Goal: Task Accomplishment & Management: Manage account settings

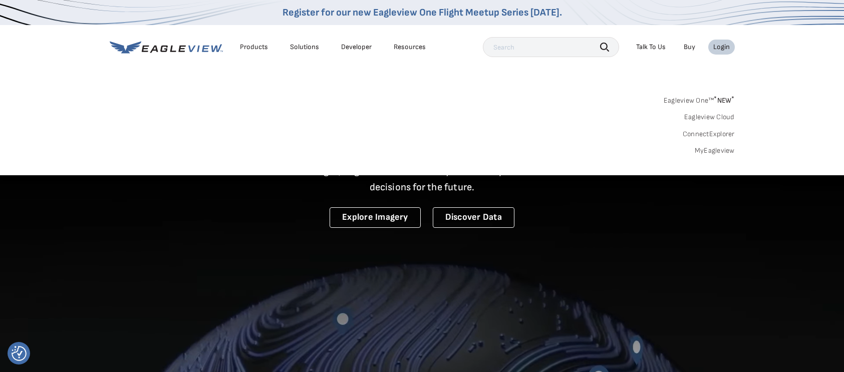
click at [727, 151] on link "MyEagleview" at bounding box center [715, 150] width 40 height 9
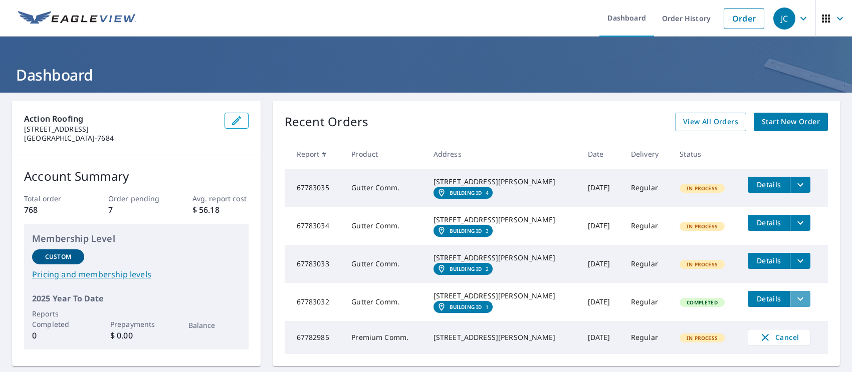
click at [794, 305] on icon "filesDropdownBtn-67783032" at bounding box center [800, 299] width 12 height 12
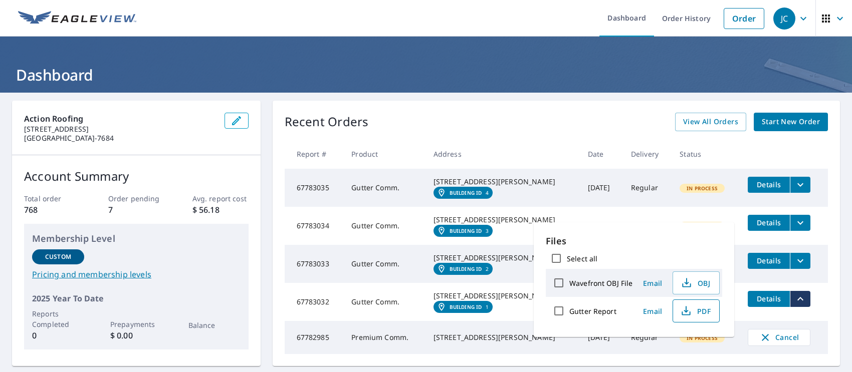
click at [706, 306] on span "PDF" at bounding box center [695, 311] width 32 height 12
click at [570, 108] on div "Recent Orders View All Orders Start New Order Report # Product Address Date Del…" at bounding box center [556, 234] width 567 height 266
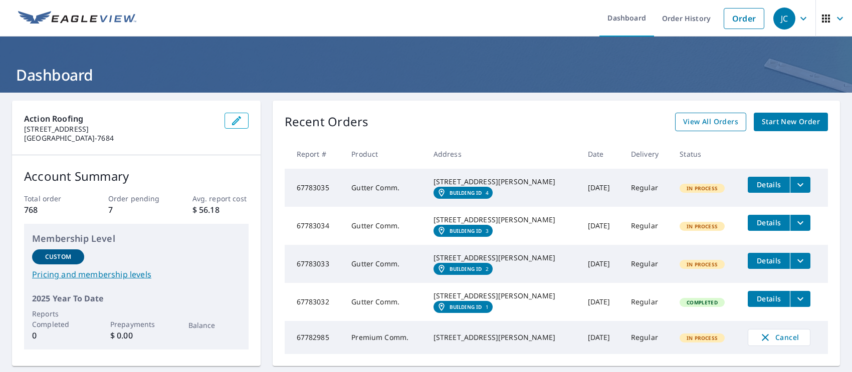
click at [694, 116] on span "View All Orders" at bounding box center [710, 122] width 55 height 13
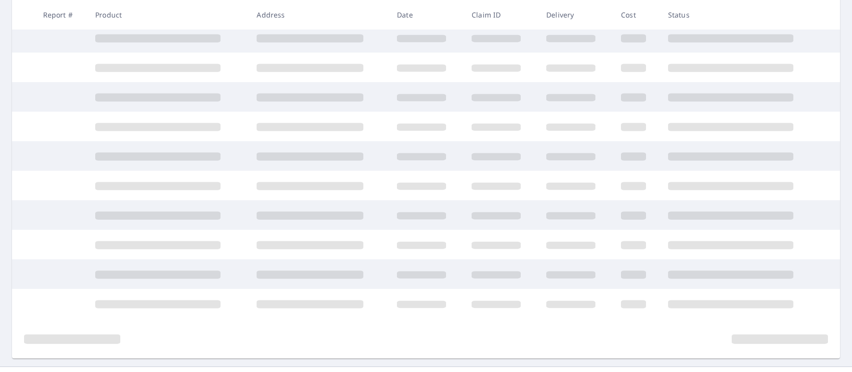
scroll to position [208, 0]
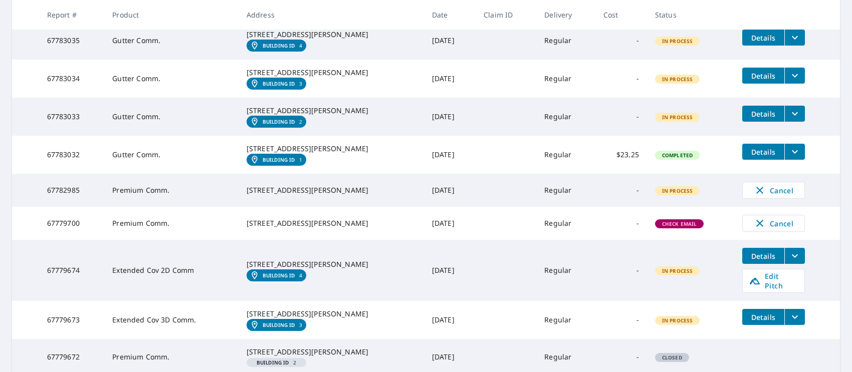
scroll to position [250, 0]
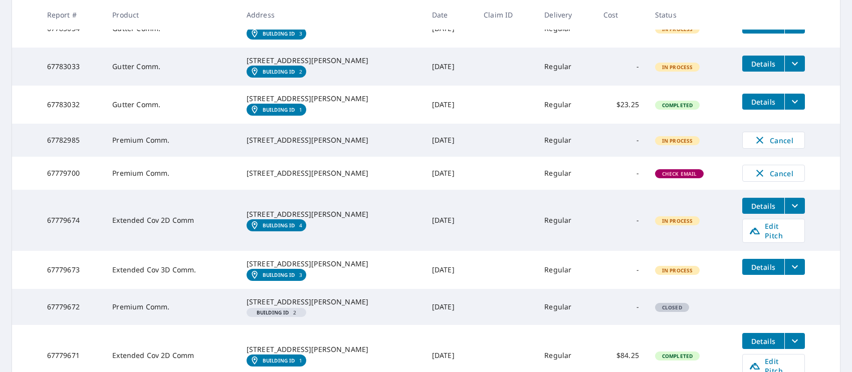
click at [286, 281] on link "Building ID 3" at bounding box center [276, 275] width 60 height 12
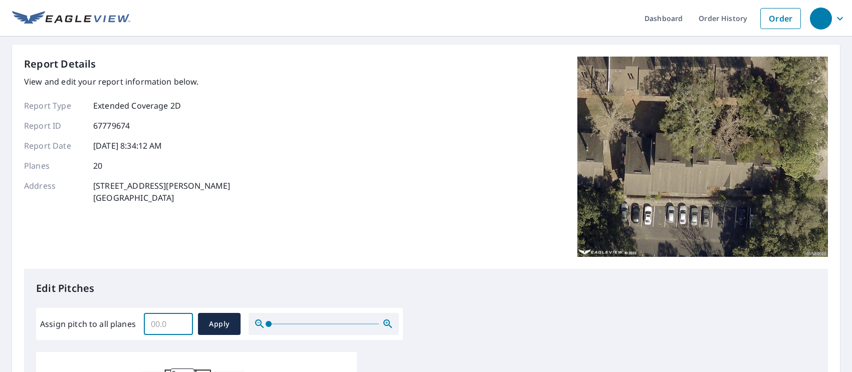
click at [157, 325] on input "Assign pitch to all planes" at bounding box center [168, 324] width 49 height 28
type input "6"
click at [228, 317] on button "Apply" at bounding box center [219, 324] width 43 height 22
type input "6"
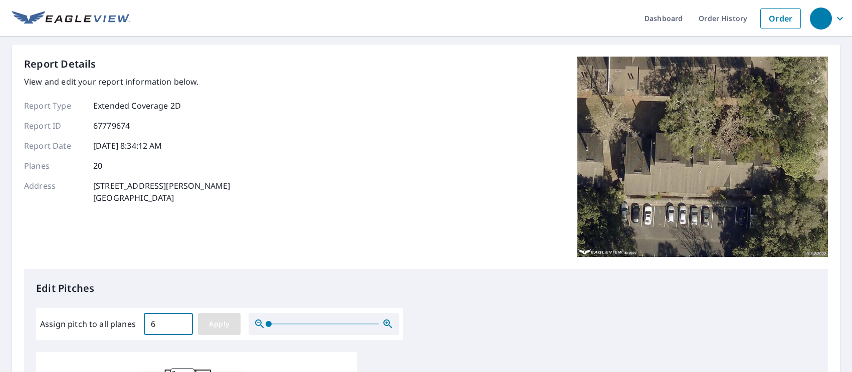
type input "6"
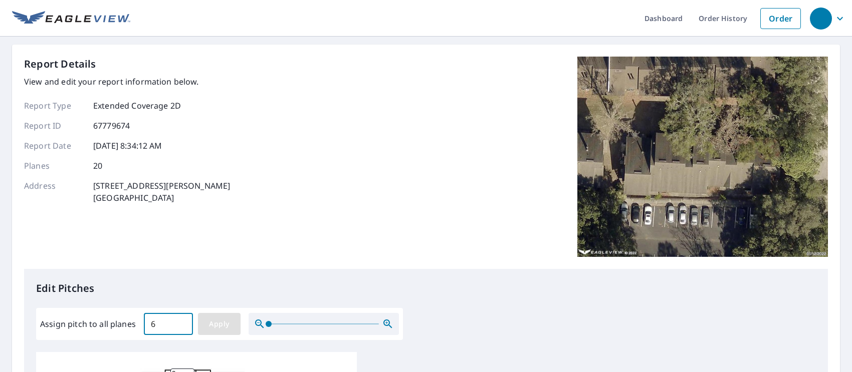
type input "6"
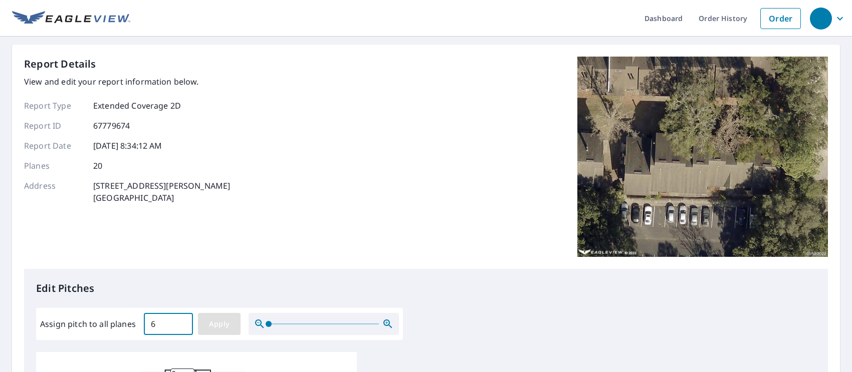
type input "6"
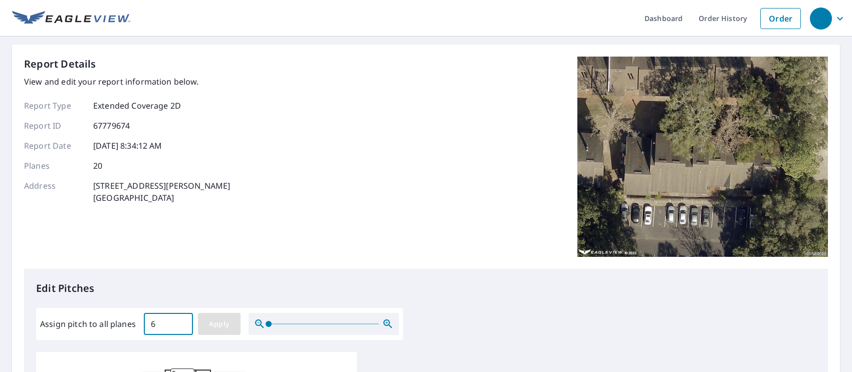
type input "6"
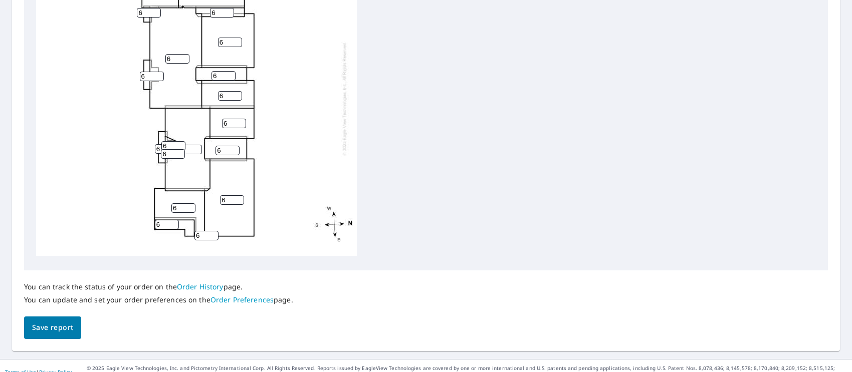
scroll to position [421, 0]
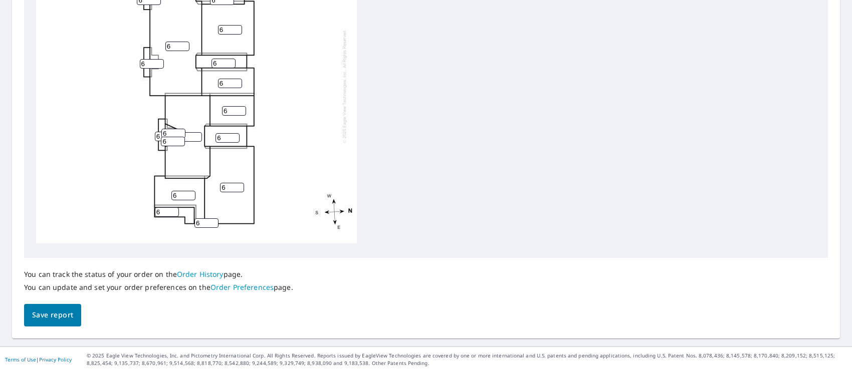
click at [57, 319] on span "Save report" at bounding box center [52, 315] width 41 height 13
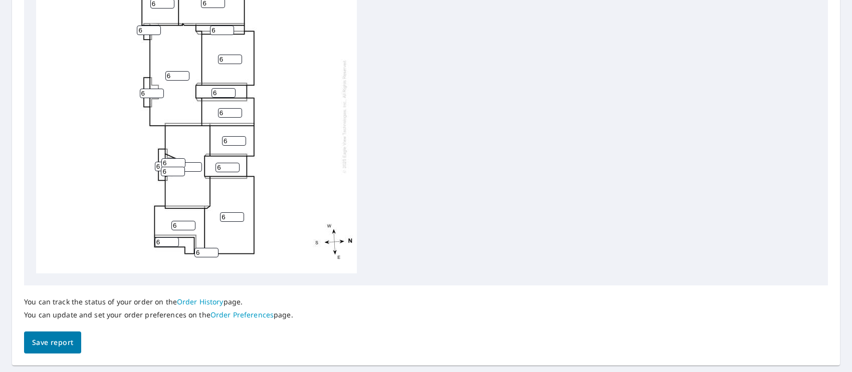
scroll to position [457, 0]
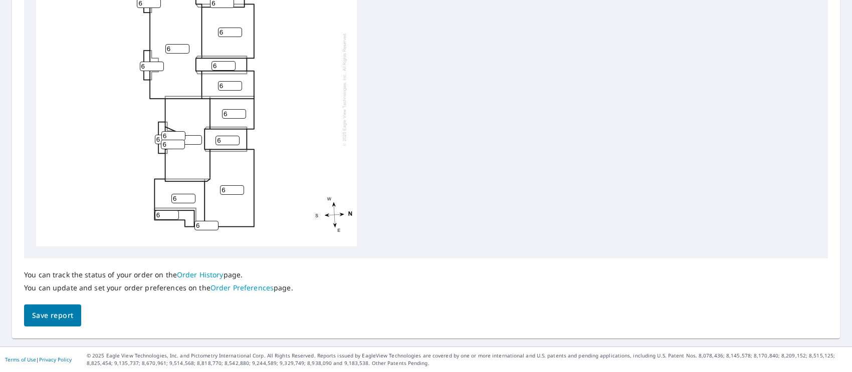
click at [43, 315] on span "Save report" at bounding box center [52, 316] width 41 height 13
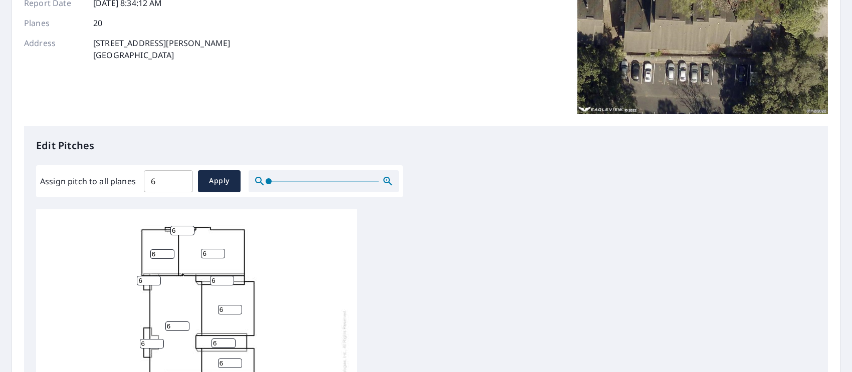
scroll to position [250, 0]
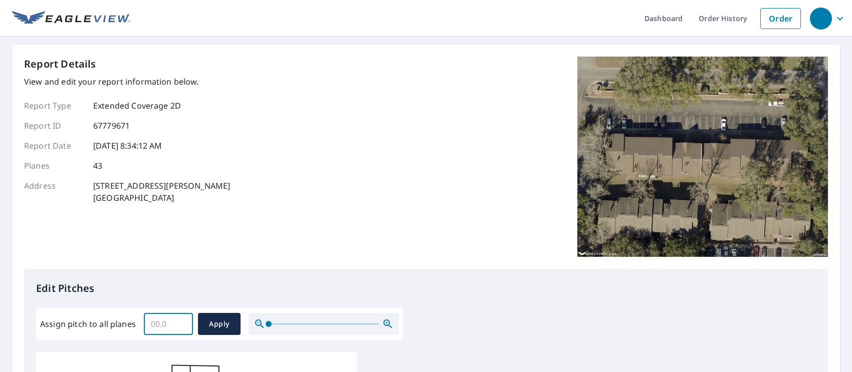
click at [167, 322] on input "Assign pitch to all planes" at bounding box center [168, 324] width 49 height 28
type input "6"
click at [224, 317] on button "Apply" at bounding box center [219, 324] width 43 height 22
type input "6"
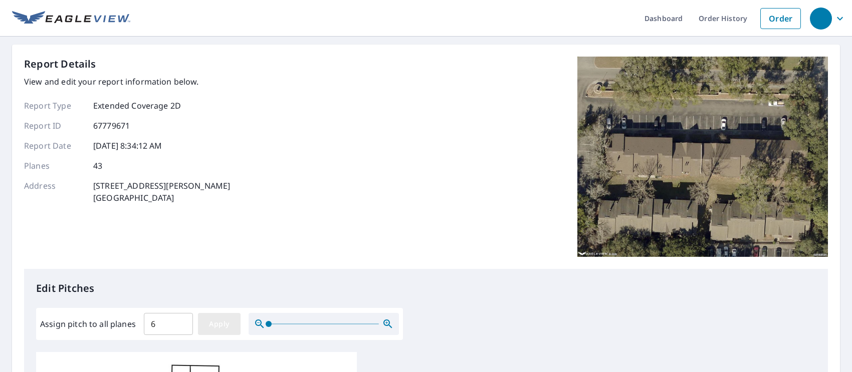
type input "6"
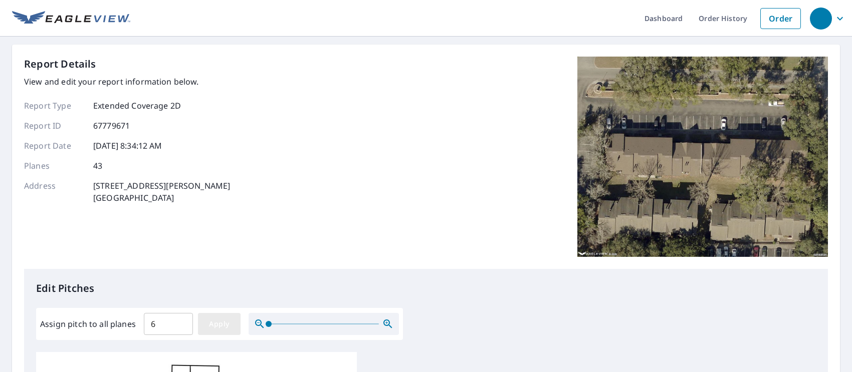
type input "6"
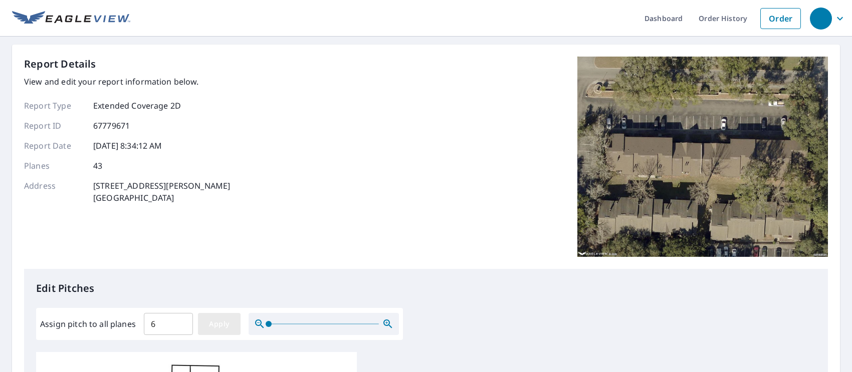
type input "6"
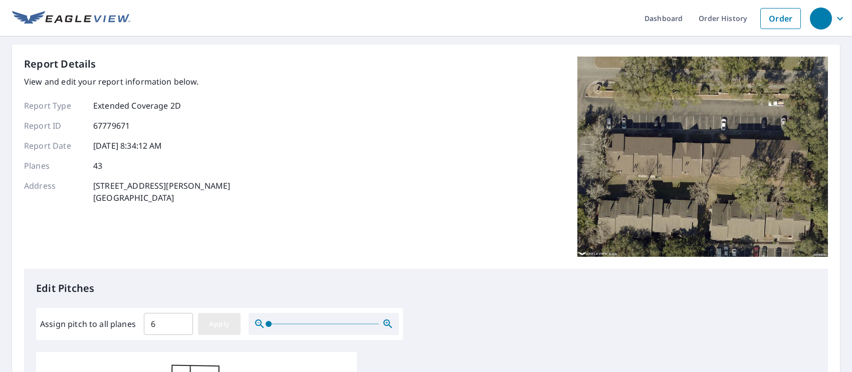
type input "6"
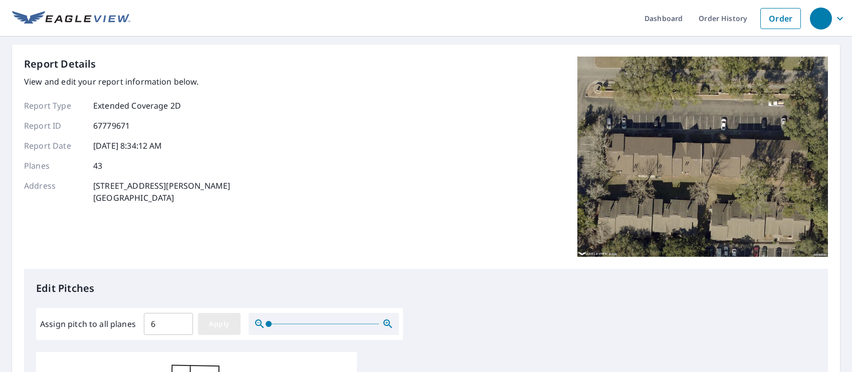
type input "6"
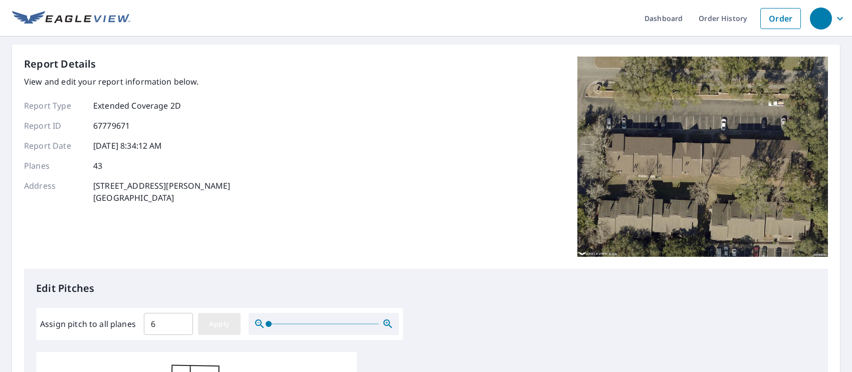
type input "6"
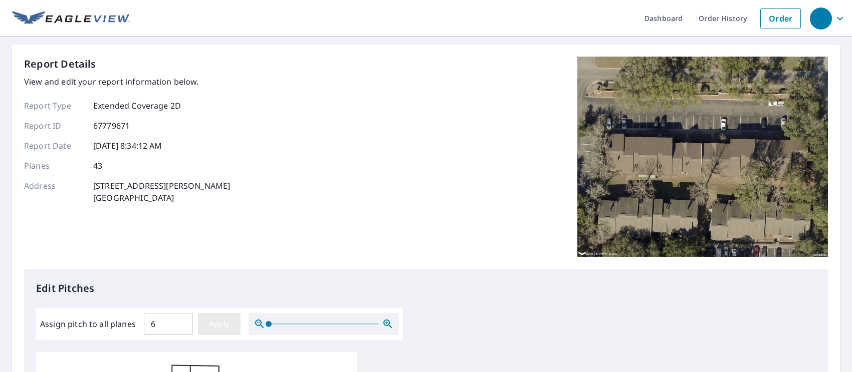
type input "6"
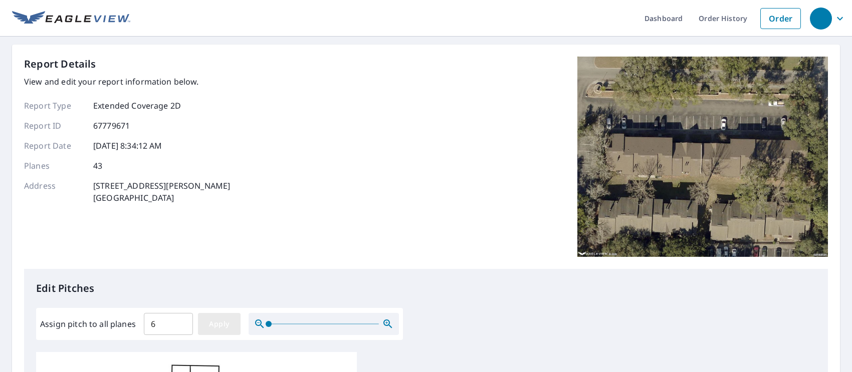
type input "6"
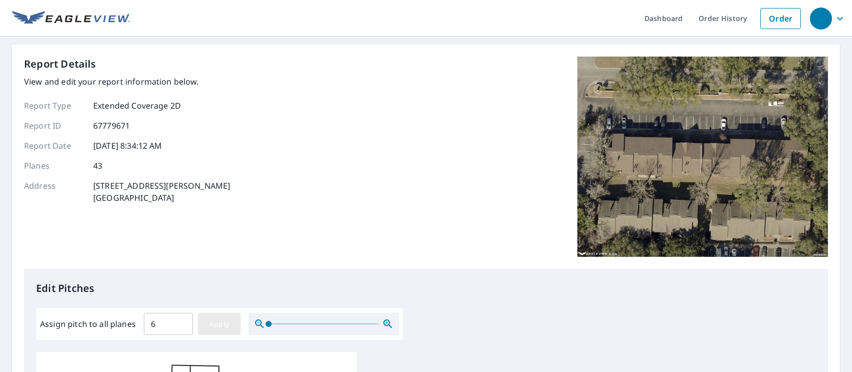
type input "6"
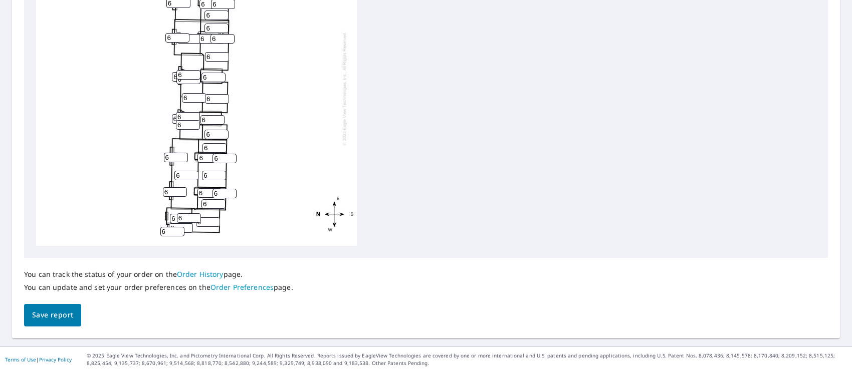
scroll to position [10, 0]
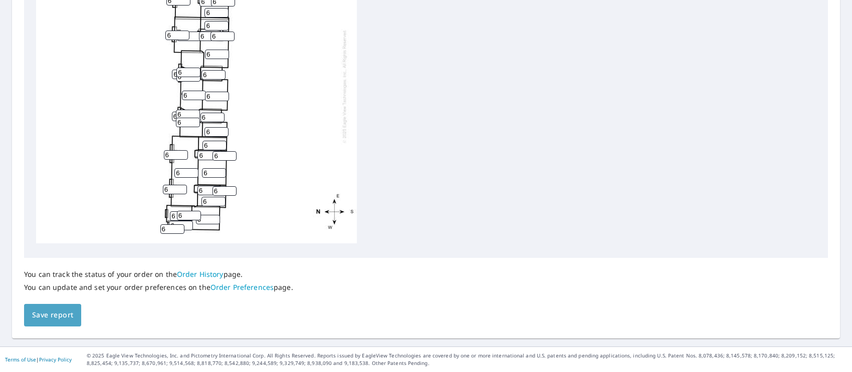
click at [49, 320] on span "Save report" at bounding box center [52, 315] width 41 height 13
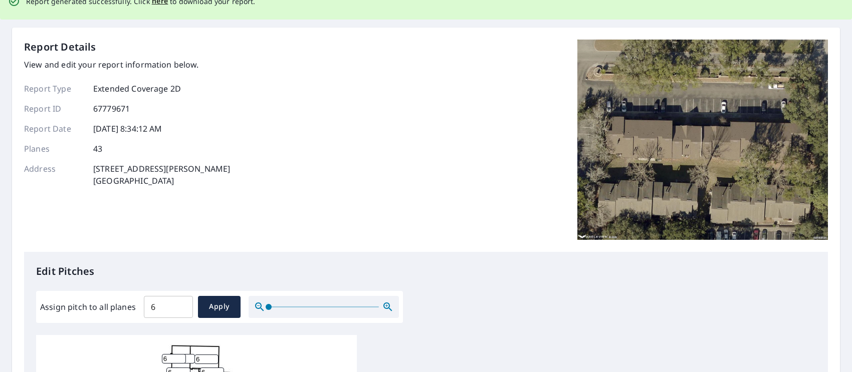
scroll to position [0, 0]
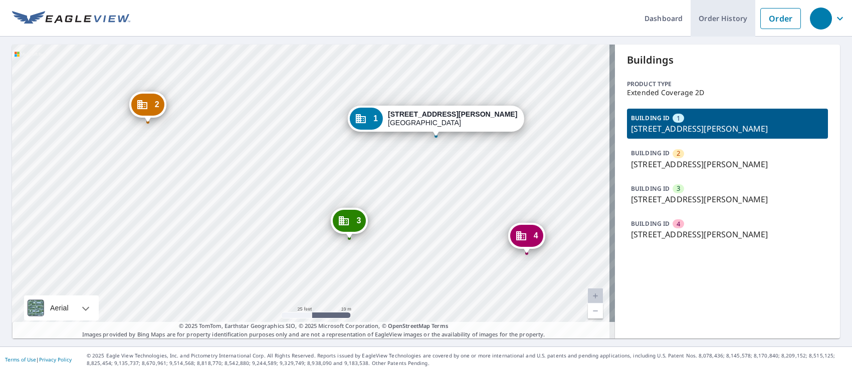
click at [717, 16] on link "Order History" at bounding box center [722, 18] width 65 height 37
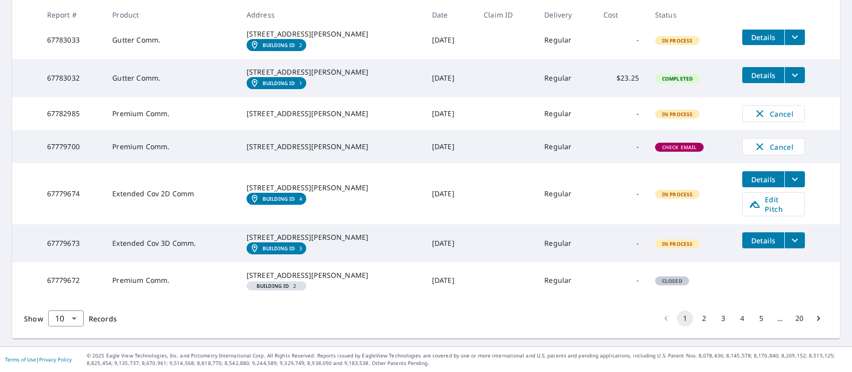
scroll to position [373, 0]
click at [73, 318] on body "JC JC Dashboard Order History Order JC Dashboard / Order History Order History …" at bounding box center [426, 186] width 852 height 372
click at [71, 332] on li "50" at bounding box center [66, 333] width 36 height 18
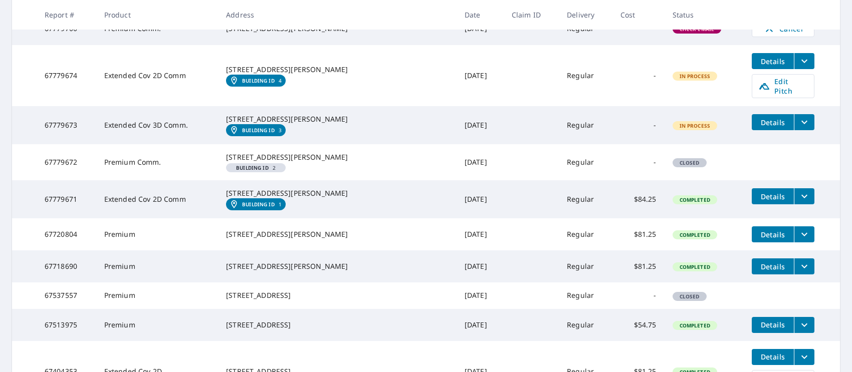
scroll to position [451, 0]
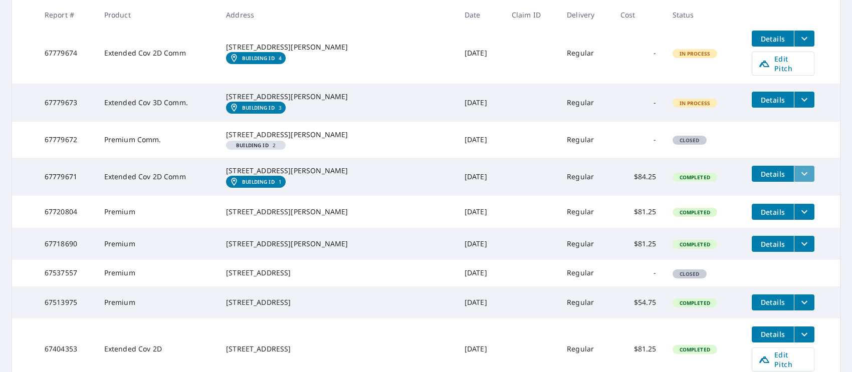
click at [797, 182] on button "filesDropdownBtn-67779671" at bounding box center [804, 174] width 21 height 16
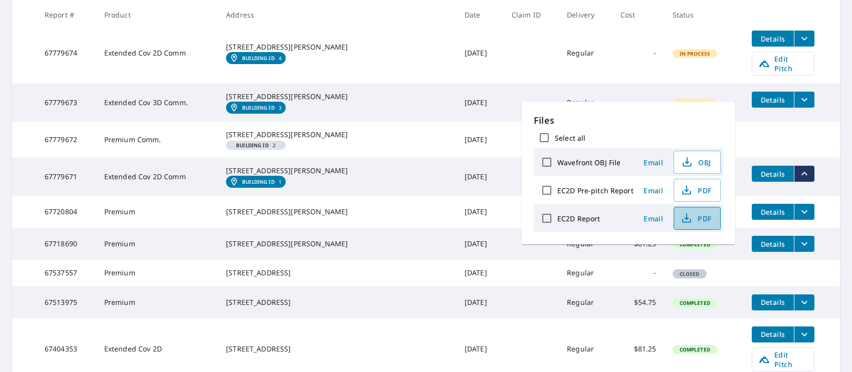
click at [702, 219] on span "PDF" at bounding box center [696, 218] width 32 height 12
click at [818, 228] on tr "67720804 Premium 1970 Summit Ridge Rd Fleming Island, FL 32003 Oct 03, 2025 Reg…" at bounding box center [426, 212] width 828 height 32
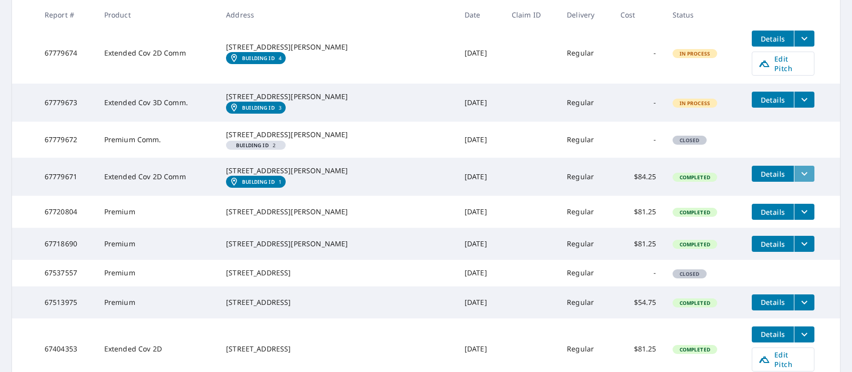
click at [798, 180] on icon "filesDropdownBtn-67779671" at bounding box center [804, 174] width 12 height 12
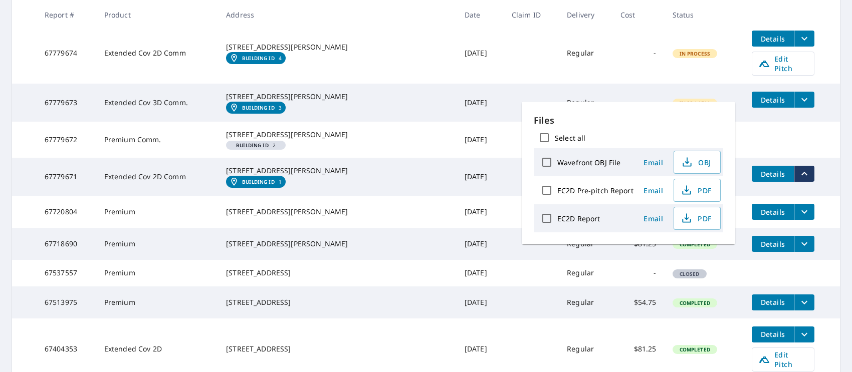
click at [595, 217] on label "EC2D Report" at bounding box center [578, 219] width 43 height 10
click at [557, 217] on input "EC2D Report" at bounding box center [546, 218] width 21 height 21
checkbox input "true"
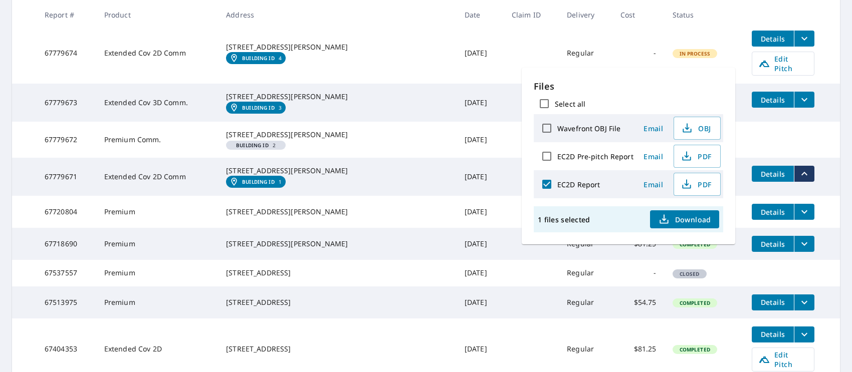
click at [686, 217] on span "Download" at bounding box center [684, 219] width 53 height 12
click at [823, 23] on td "Cancel" at bounding box center [791, 5] width 96 height 33
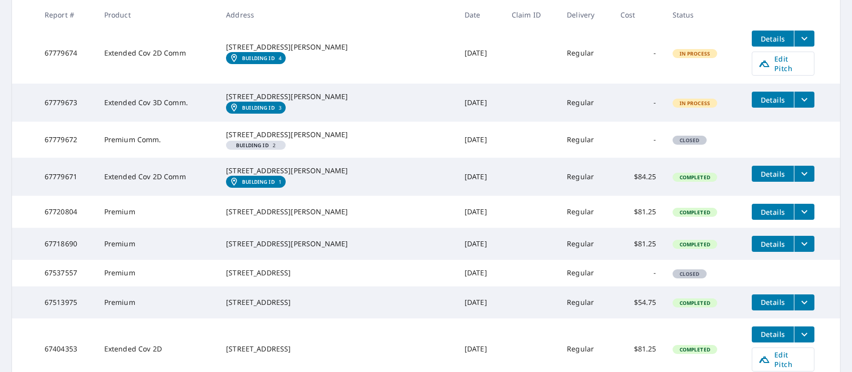
click at [801, 102] on icon "filesDropdownBtn-67779673" at bounding box center [804, 100] width 6 height 4
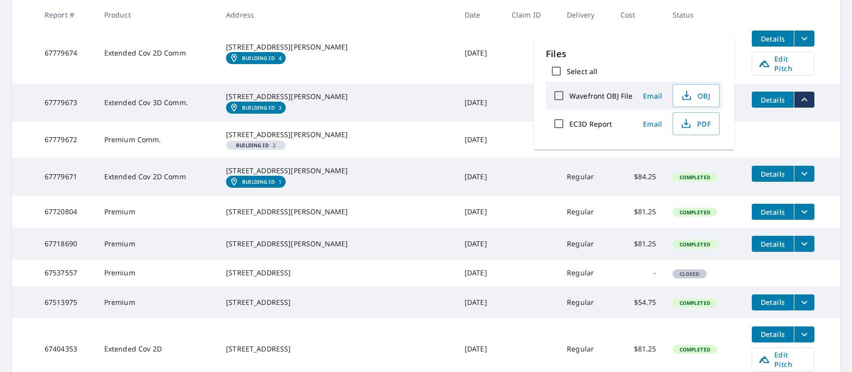
click at [590, 119] on label "EC3D Report" at bounding box center [590, 124] width 43 height 10
click at [569, 119] on input "EC3D Report" at bounding box center [558, 123] width 21 height 21
checkbox input "true"
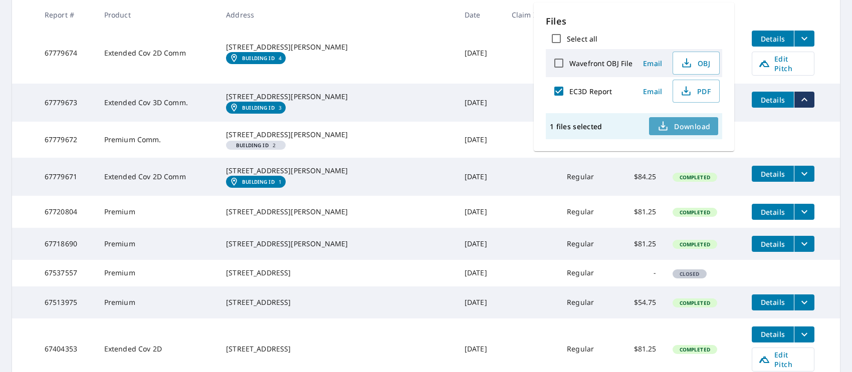
click at [672, 126] on span "Download" at bounding box center [683, 126] width 53 height 12
click at [809, 25] on th at bounding box center [791, 15] width 96 height 30
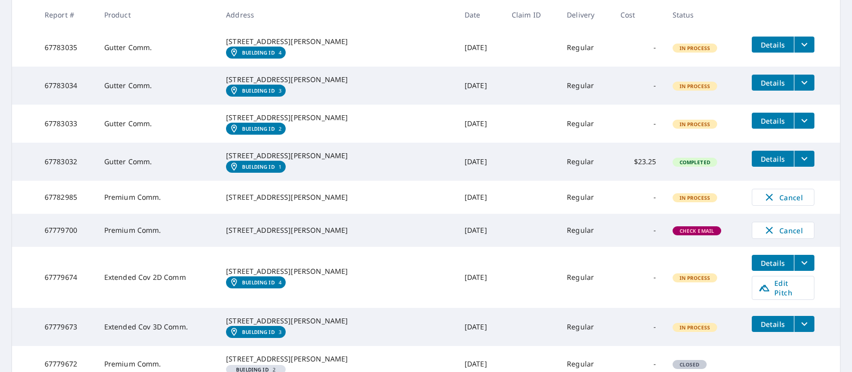
scroll to position [250, 0]
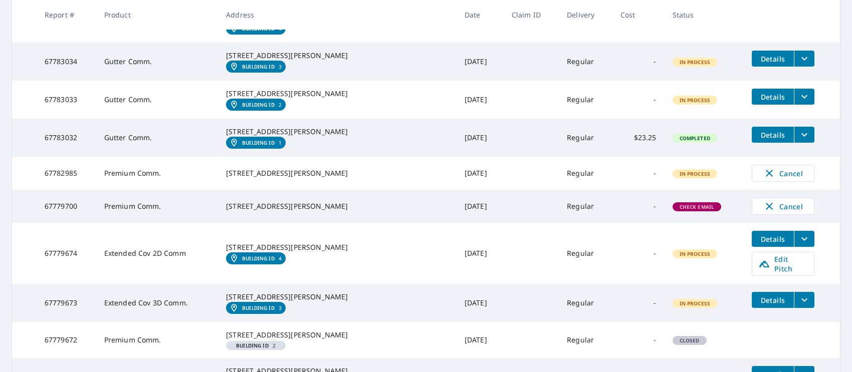
click at [689, 210] on span "Check Email" at bounding box center [696, 206] width 47 height 7
click at [275, 261] on em "Building ID" at bounding box center [258, 258] width 33 height 6
click at [790, 274] on span "Edit Pitch" at bounding box center [783, 263] width 50 height 19
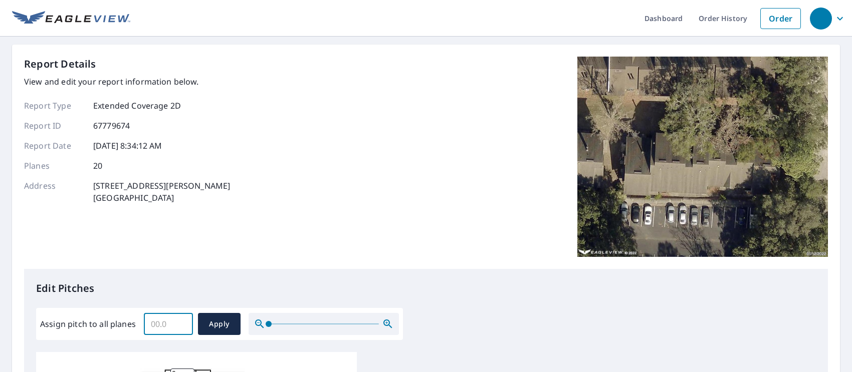
drag, startPoint x: 165, startPoint y: 313, endPoint x: 164, endPoint y: 318, distance: 5.5
click at [165, 314] on input "Assign pitch to all planes" at bounding box center [168, 324] width 49 height 28
type input "5"
click at [215, 322] on span "Apply" at bounding box center [219, 324] width 27 height 13
type input "5"
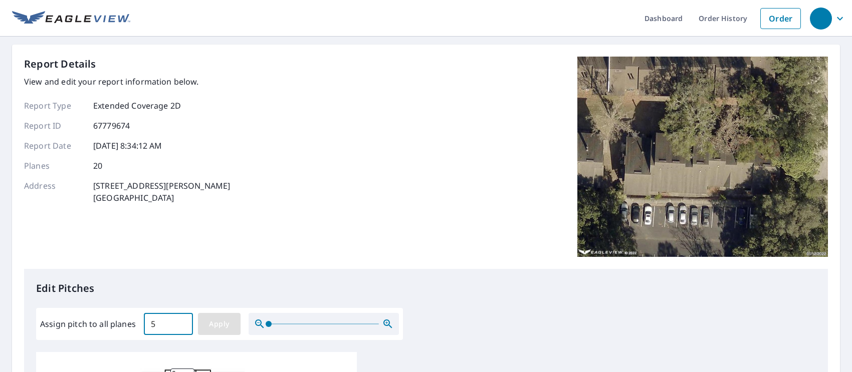
type input "5"
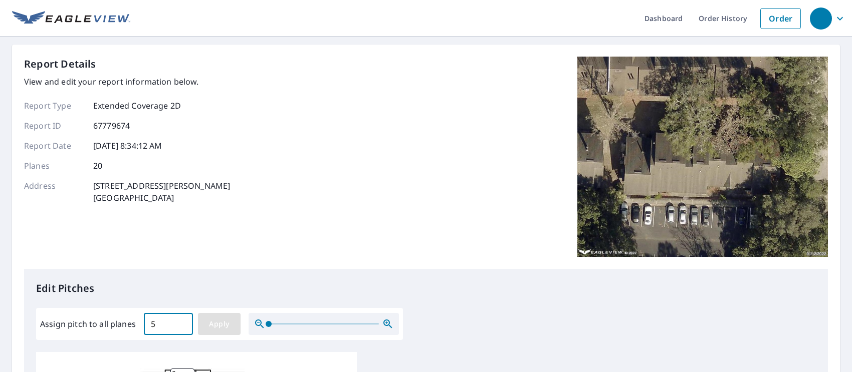
type input "5"
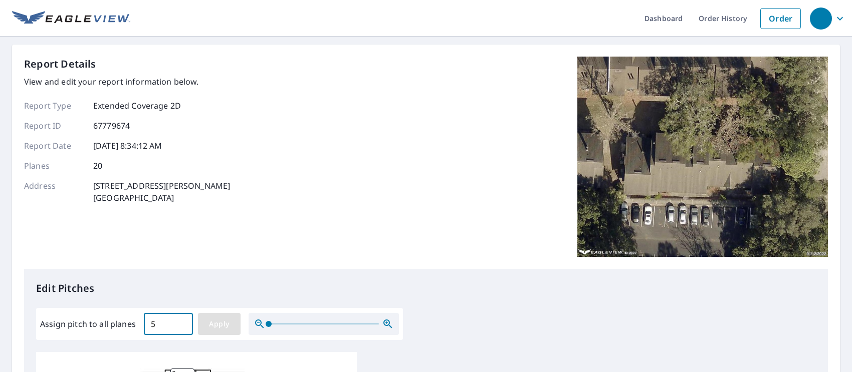
type input "5"
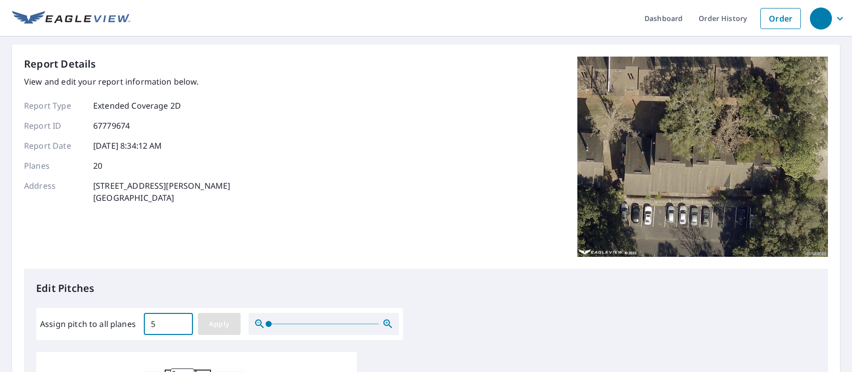
type input "5"
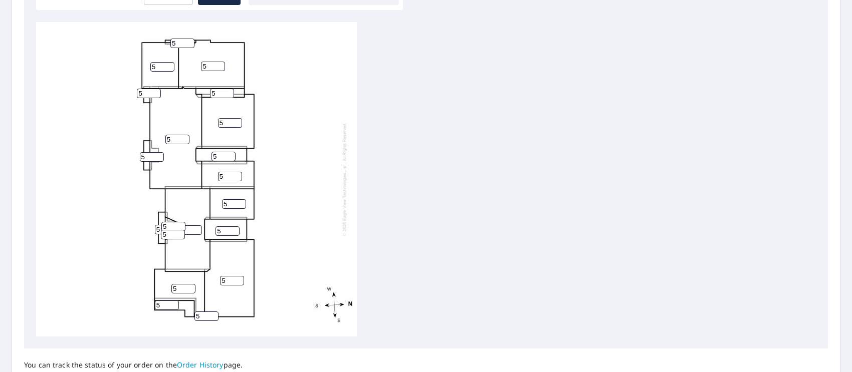
scroll to position [421, 0]
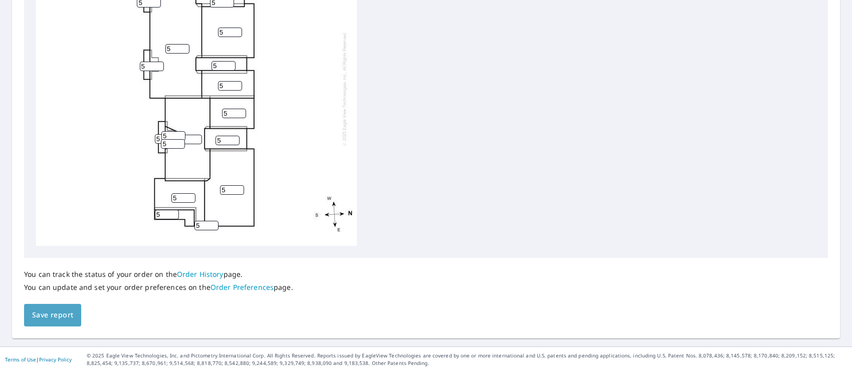
click at [59, 313] on span "Save report" at bounding box center [52, 315] width 41 height 13
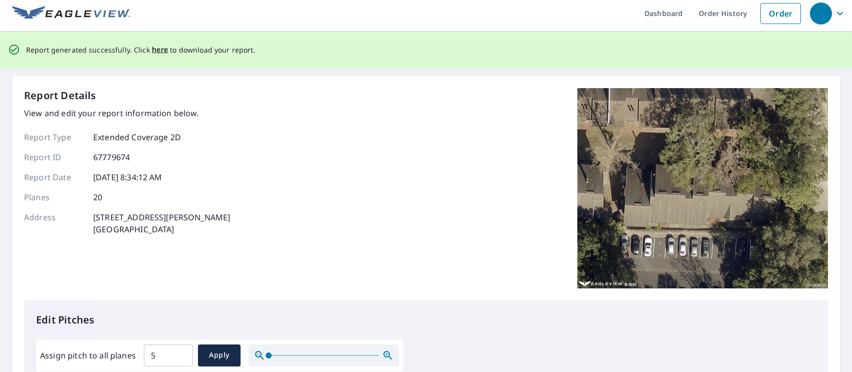
scroll to position [0, 0]
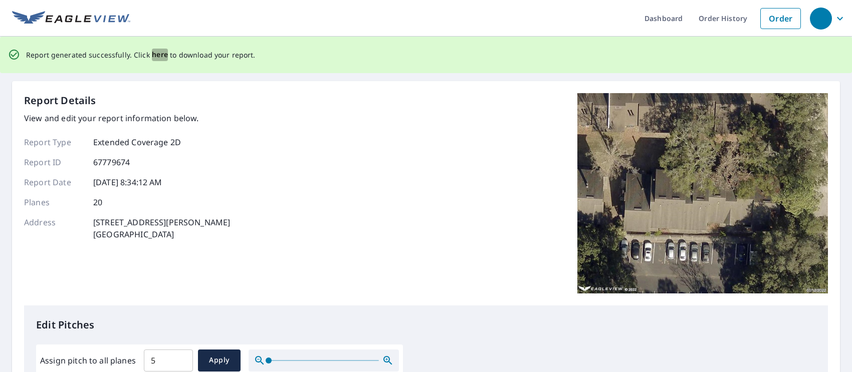
click at [160, 50] on span "here" at bounding box center [160, 55] width 17 height 13
